Goal: Information Seeking & Learning: Learn about a topic

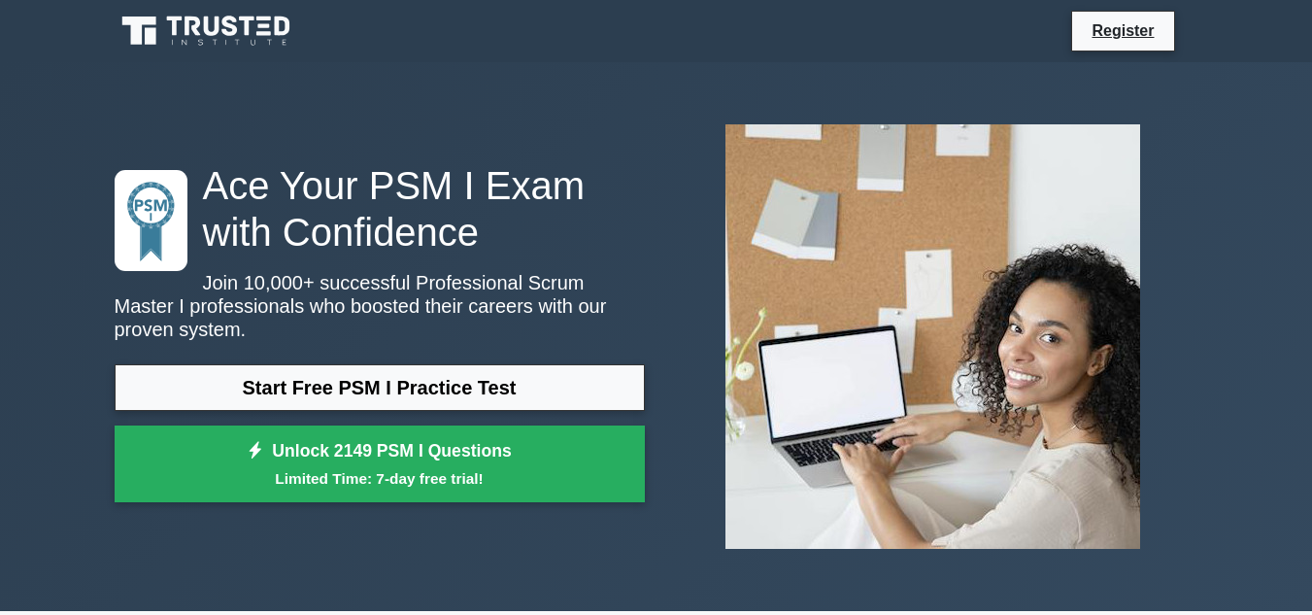
scroll to position [97, 0]
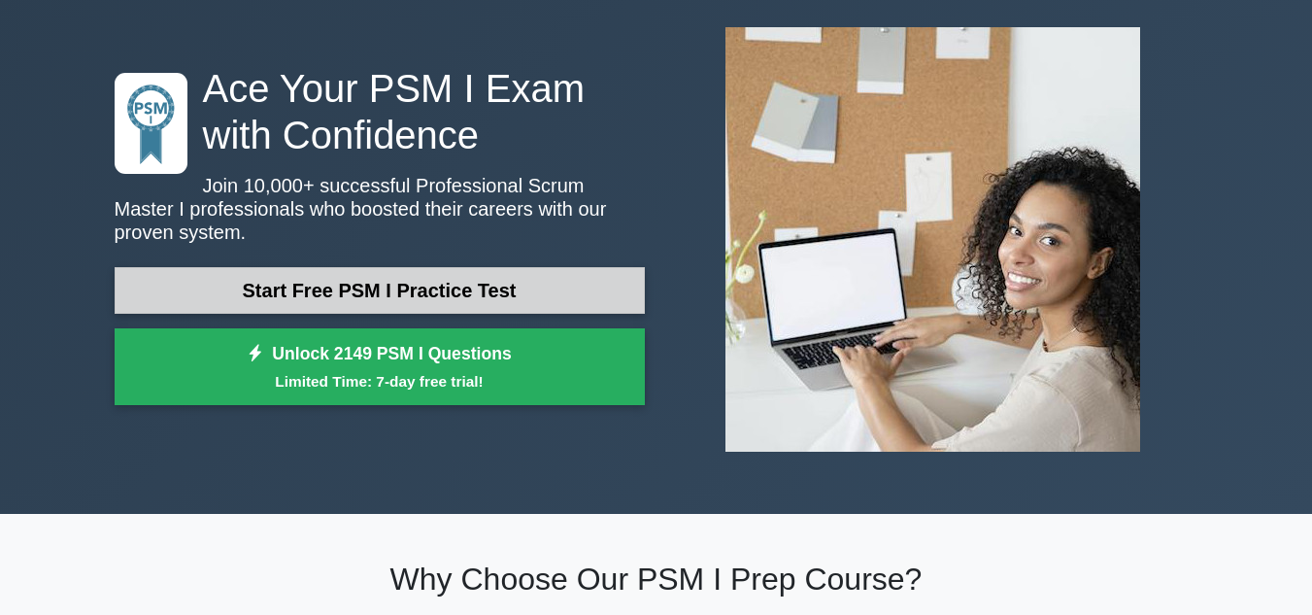
click at [476, 285] on link "Start Free PSM I Practice Test" at bounding box center [380, 290] width 530 height 47
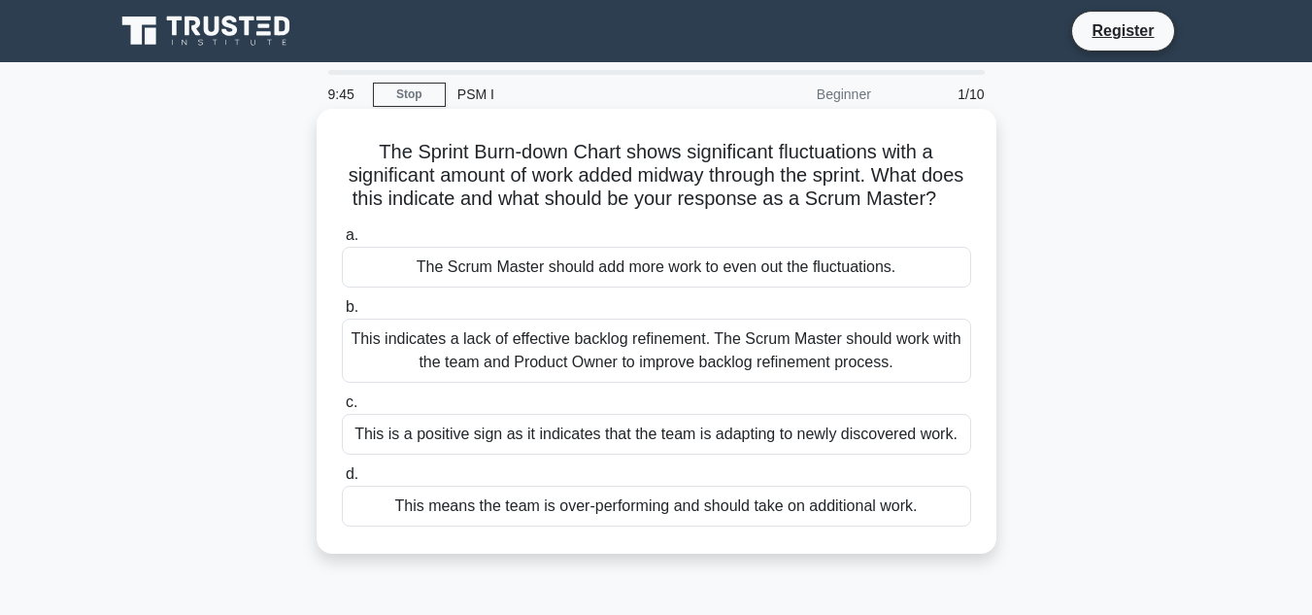
drag, startPoint x: 365, startPoint y: 148, endPoint x: 707, endPoint y: 229, distance: 351.4
click at [707, 212] on h5 "The Sprint Burn-down Chart shows significant fluctuations with a significant am…" at bounding box center [656, 176] width 633 height 72
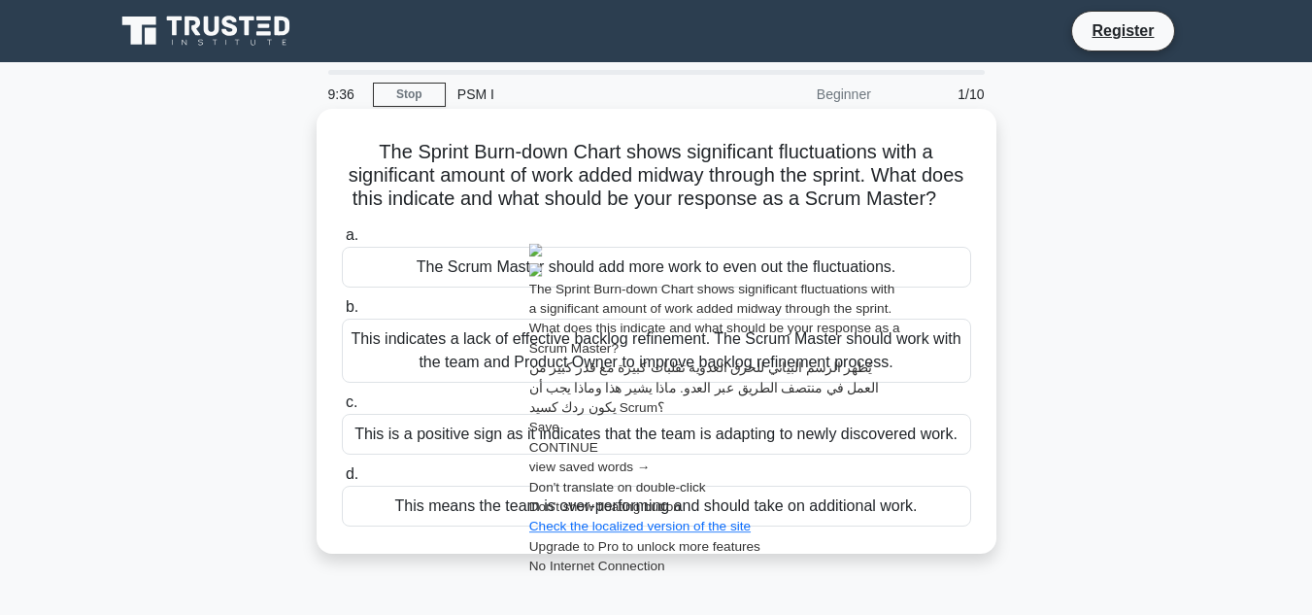
click at [664, 182] on h5 "The Sprint Burn-down Chart shows significant fluctuations with a significant am…" at bounding box center [656, 176] width 633 height 72
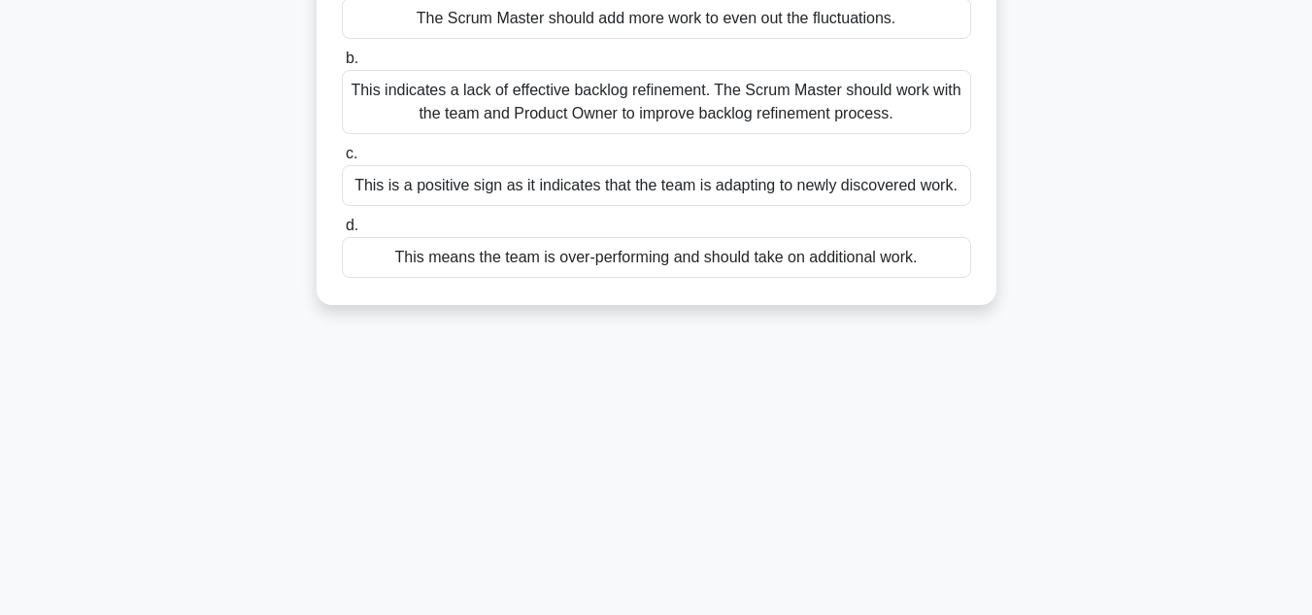
scroll to position [46, 0]
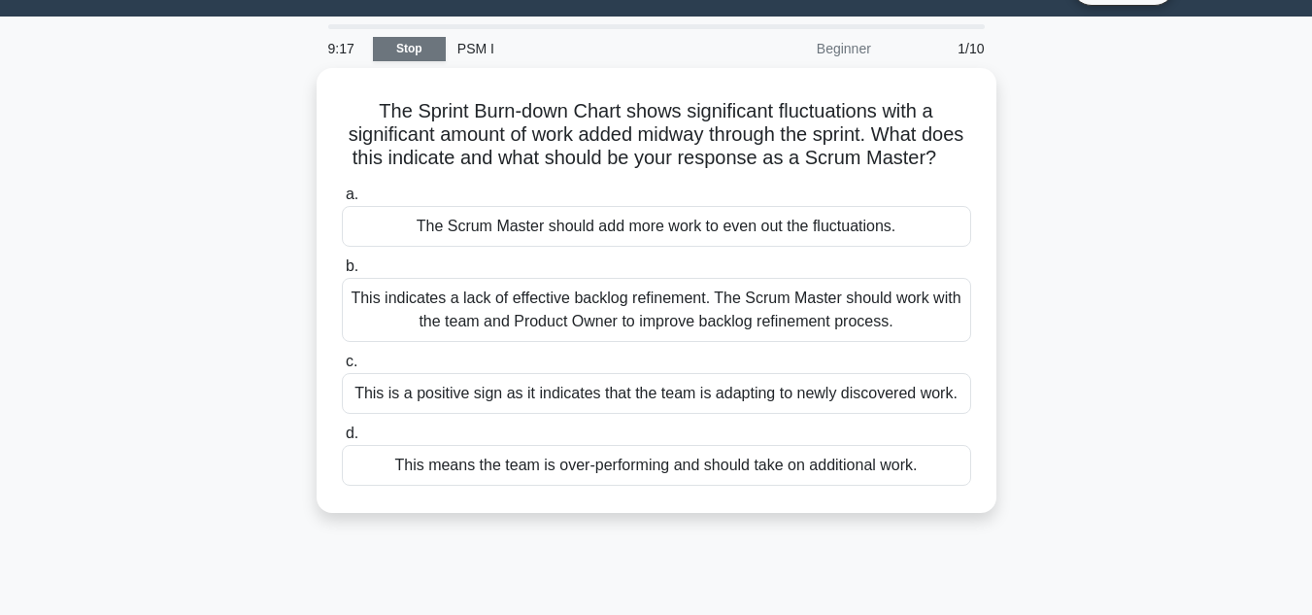
click at [392, 57] on link "Stop" at bounding box center [409, 49] width 73 height 24
